Goal: Contribute content

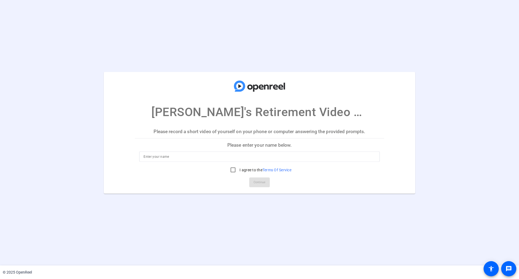
click at [198, 159] on input at bounding box center [260, 156] width 232 height 6
type input "[PERSON_NAME]"
click at [231, 170] on input "I agree to the Terms Of Service" at bounding box center [233, 170] width 11 height 11
checkbox input "true"
click at [268, 184] on span at bounding box center [259, 182] width 21 height 13
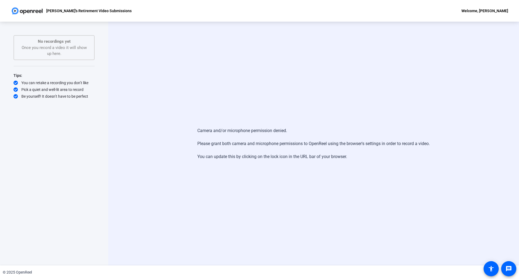
click at [68, 51] on div "No recordings yet Once you record a video it will show up here." at bounding box center [53, 47] width 69 height 18
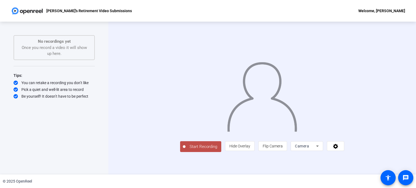
click at [185, 150] on span "Start Recording" at bounding box center [203, 147] width 36 height 6
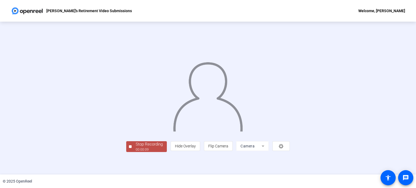
scroll to position [21, 0]
click at [136, 152] on div "00:00:11" at bounding box center [149, 149] width 27 height 5
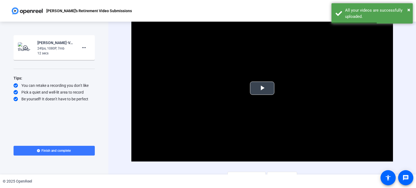
click at [262, 88] on span "Video Player" at bounding box center [262, 88] width 0 height 0
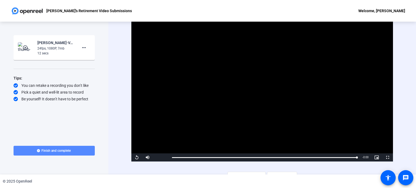
click at [70, 153] on span at bounding box center [54, 150] width 81 height 13
